Goal: Task Accomplishment & Management: Use online tool/utility

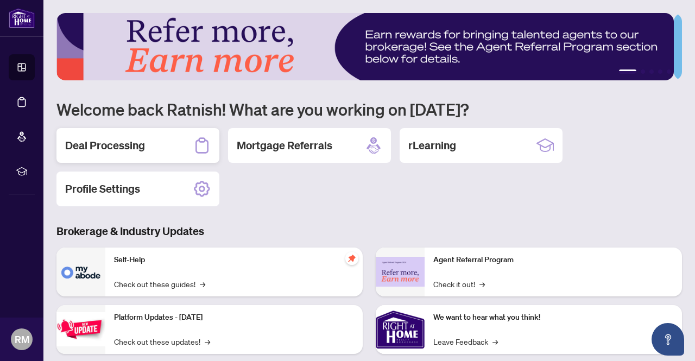
click at [172, 141] on div "Deal Processing" at bounding box center [137, 145] width 163 height 35
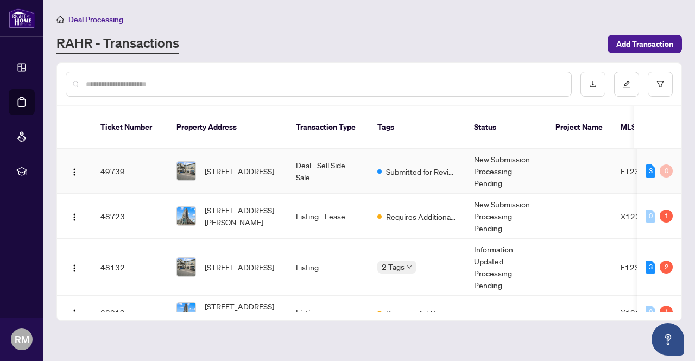
click at [572, 170] on td "-" at bounding box center [579, 171] width 65 height 45
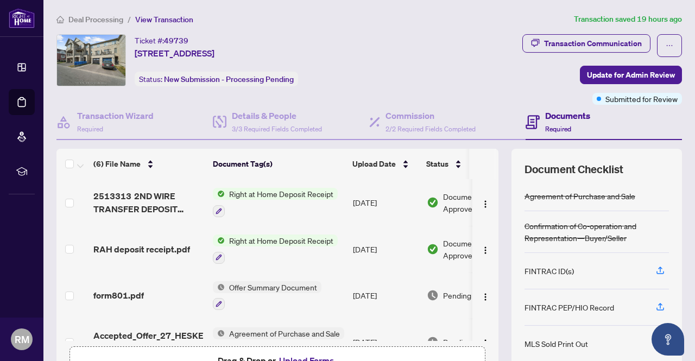
click at [283, 193] on span "Right at Home Deposit Receipt" at bounding box center [281, 194] width 113 height 12
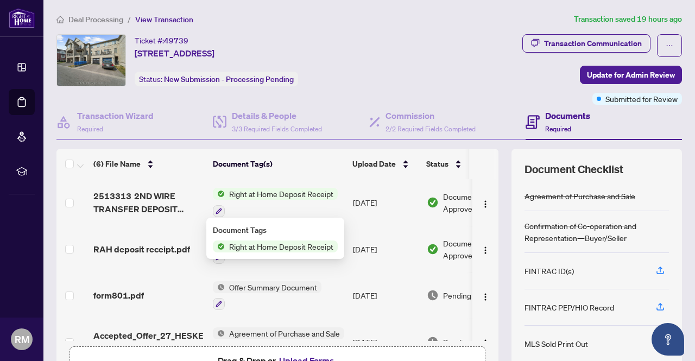
click at [144, 200] on span "2513313 2ND WIRE TRANSFER DEPOSIT RECEIPT.pdf" at bounding box center [148, 202] width 111 height 26
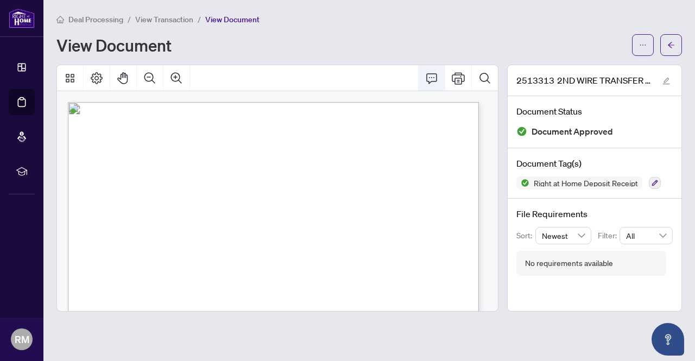
click at [434, 74] on icon "Comment" at bounding box center [431, 78] width 13 height 13
click at [456, 78] on icon "Print" at bounding box center [458, 78] width 13 height 13
click at [658, 37] on div at bounding box center [657, 45] width 50 height 22
click at [666, 43] on button "button" at bounding box center [671, 45] width 22 height 22
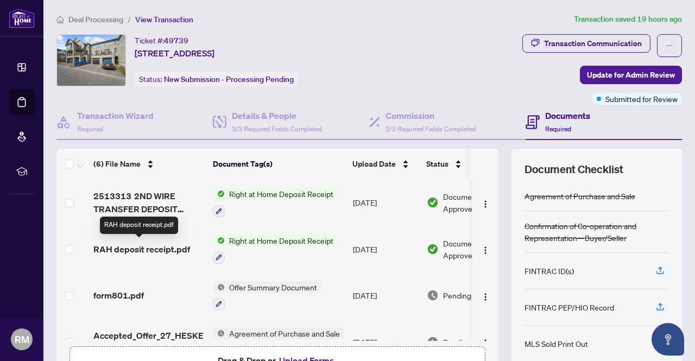
click at [145, 244] on span "RAH deposit receipt.pdf" at bounding box center [141, 249] width 97 height 13
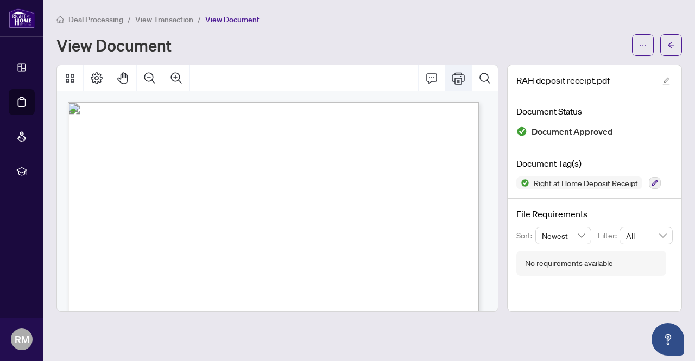
click at [451, 75] on button "Print" at bounding box center [458, 78] width 26 height 26
